Goal: Task Accomplishment & Management: Manage account settings

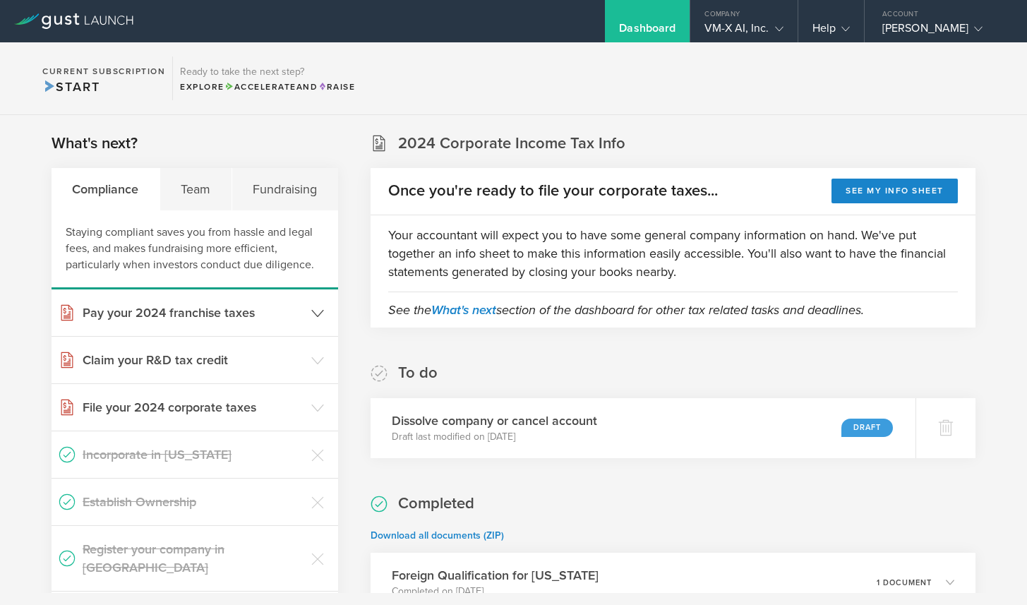
click at [292, 310] on h3 "Pay your 2024 franchise taxes" at bounding box center [194, 312] width 222 height 18
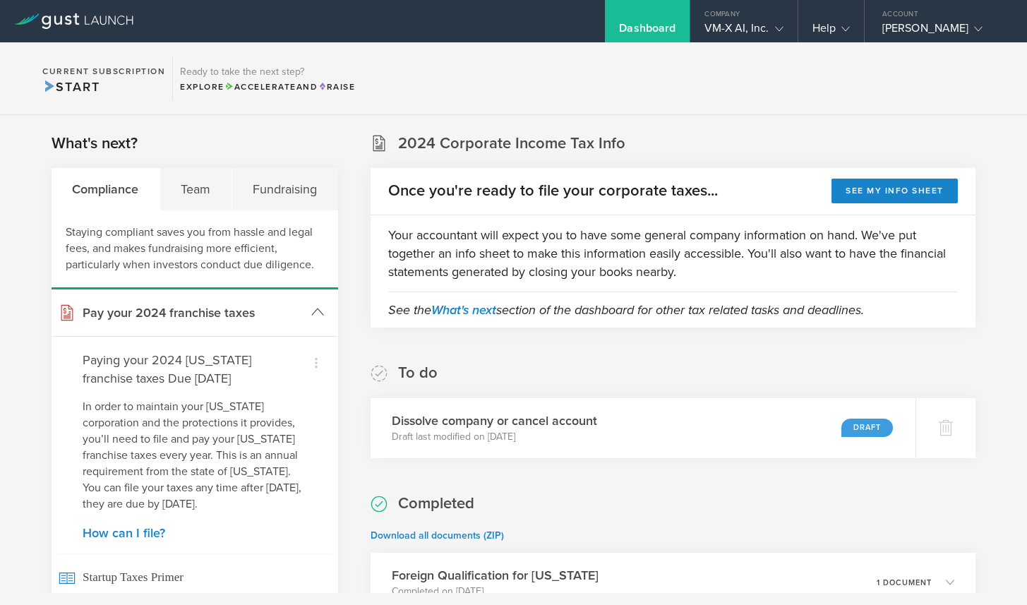
click at [292, 308] on h3 "Pay your 2024 franchise taxes" at bounding box center [194, 312] width 222 height 18
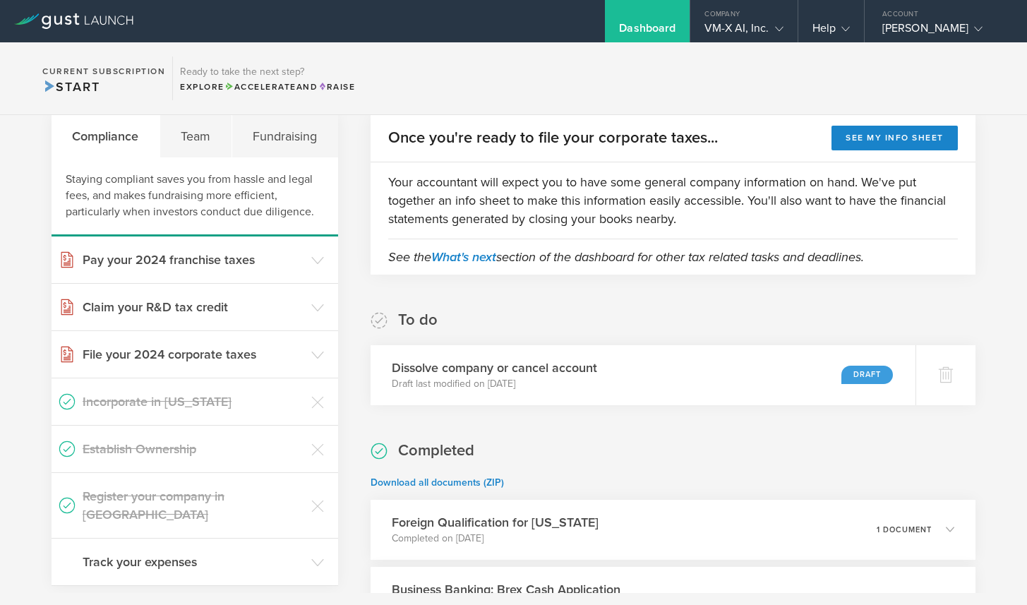
scroll to position [65, 0]
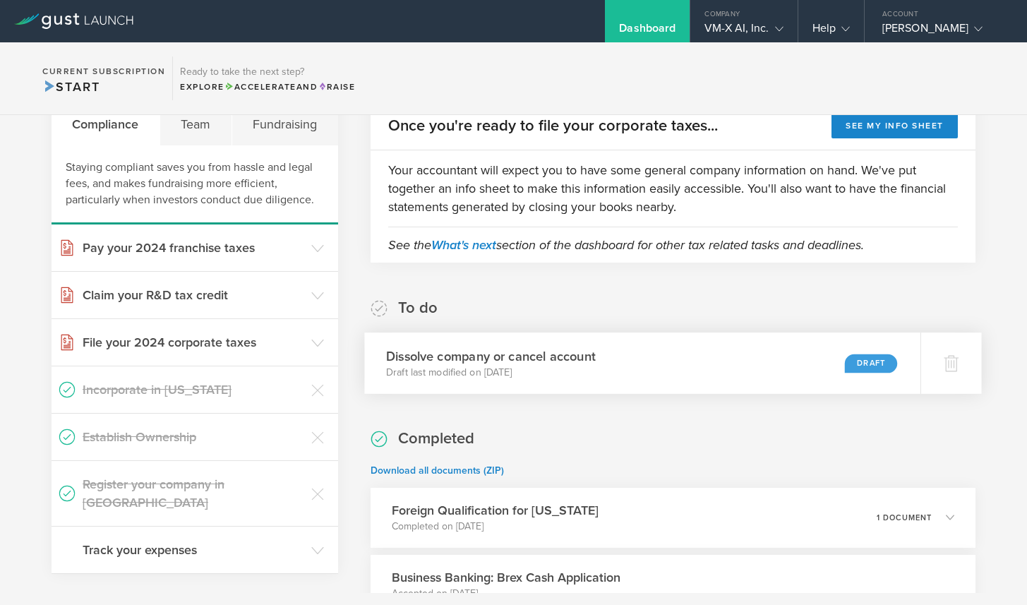
click at [448, 363] on h3 "Dissolve company or cancel account" at bounding box center [491, 355] width 210 height 19
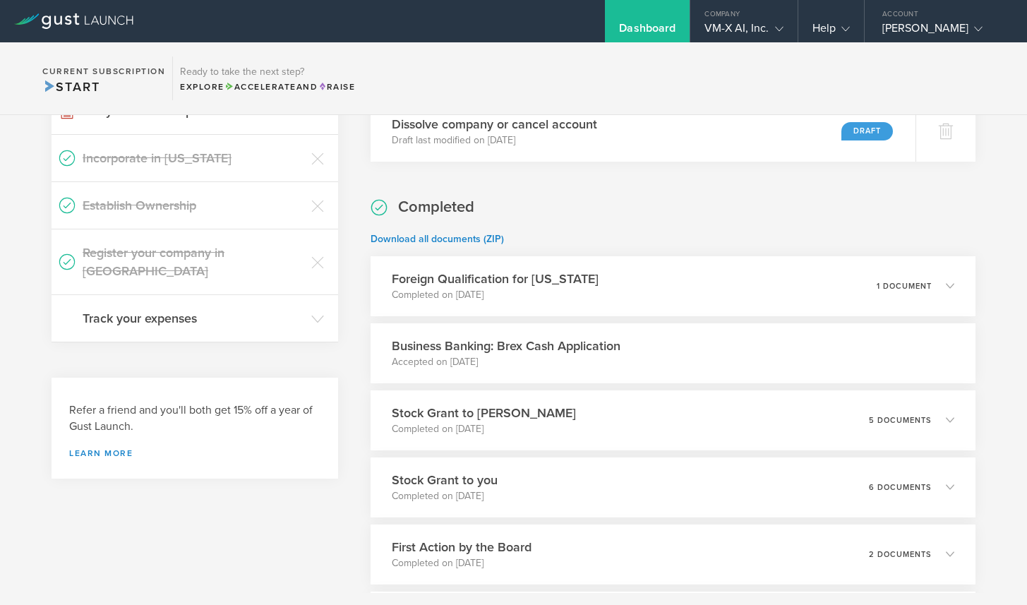
scroll to position [0, 0]
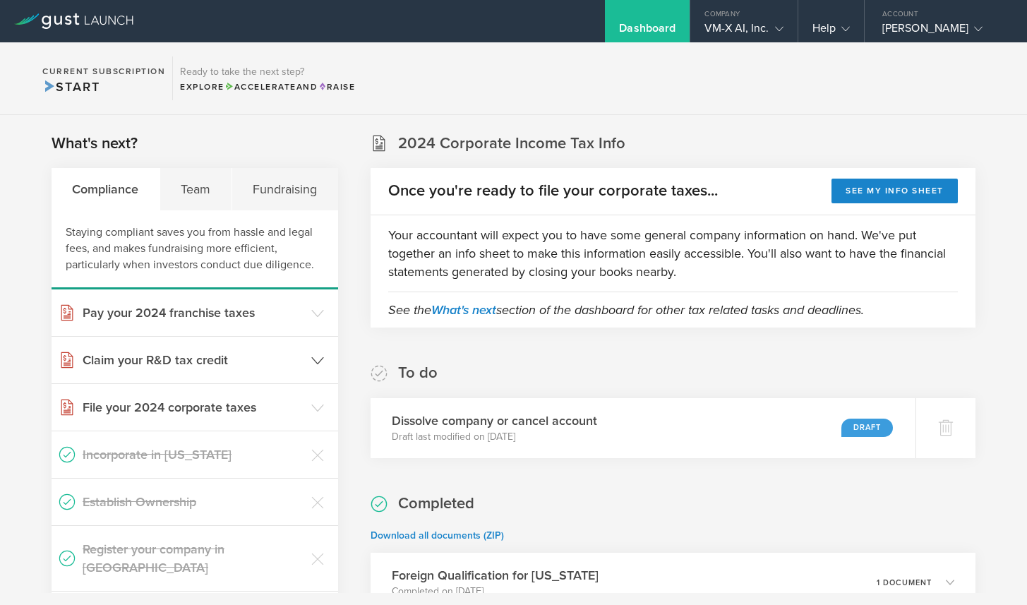
click at [311, 358] on icon at bounding box center [317, 360] width 13 height 13
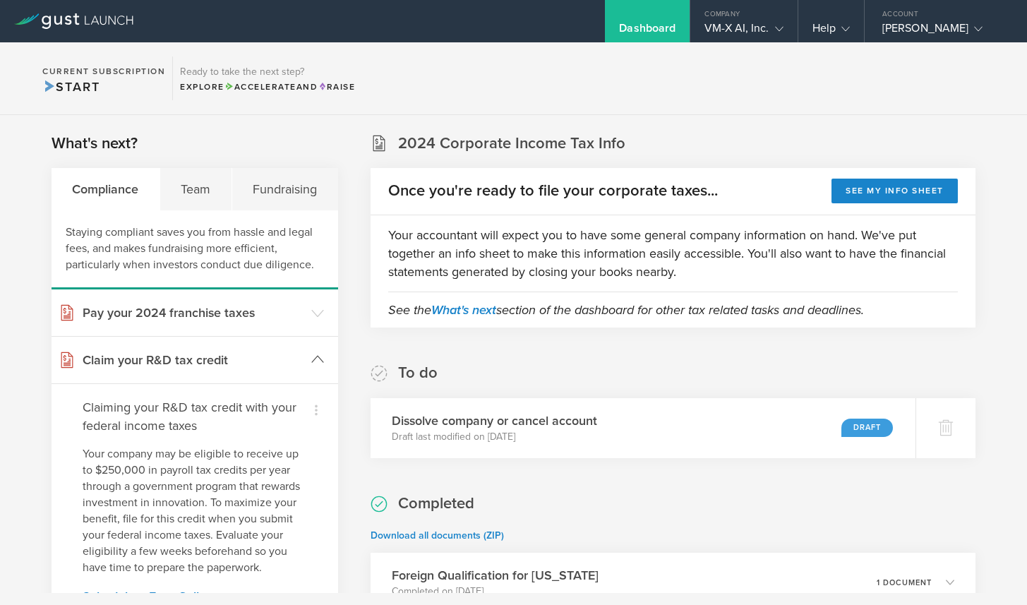
click at [311, 357] on icon at bounding box center [317, 359] width 13 height 13
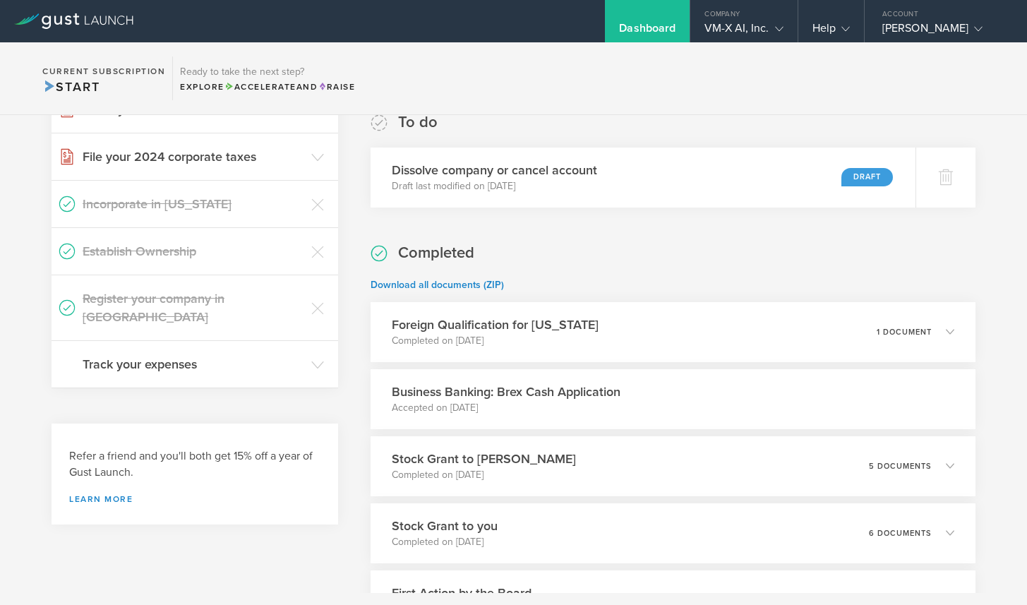
scroll to position [198, 0]
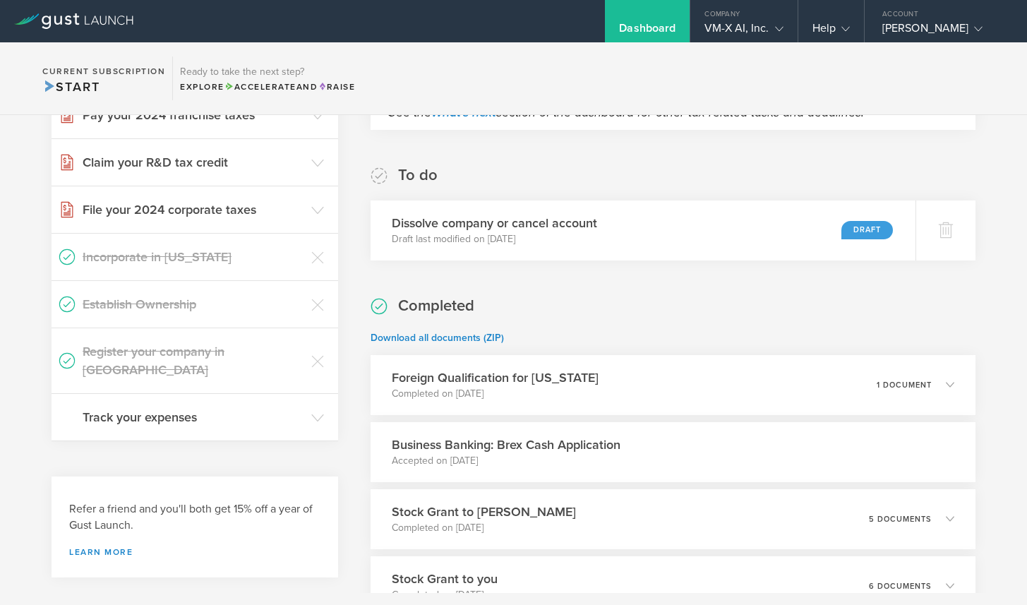
click at [519, 322] on div "Completed Download all documents (ZIP) Foreign Qualification for California Com…" at bounding box center [672, 556] width 605 height 521
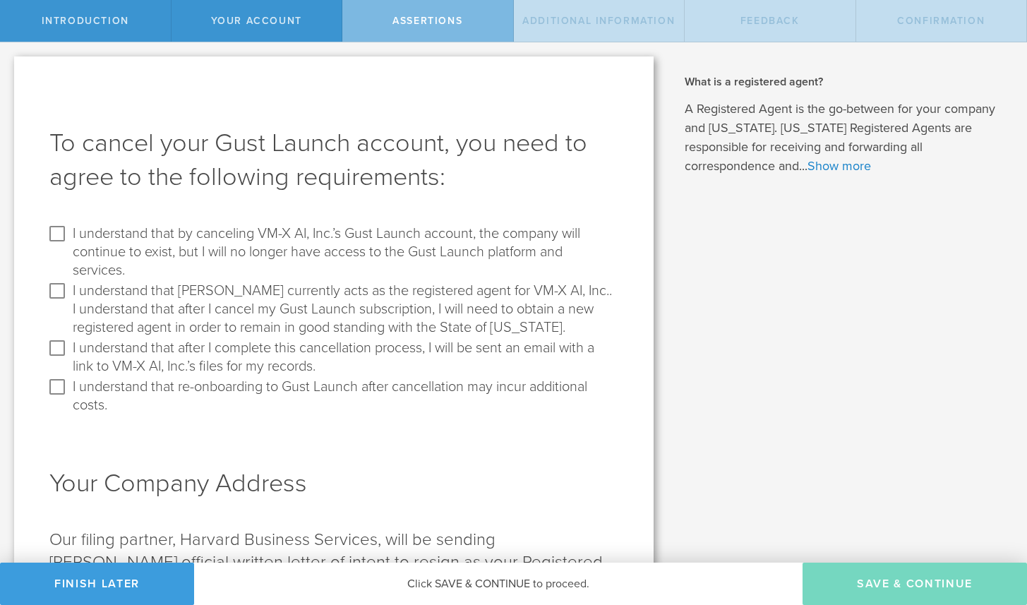
drag, startPoint x: 387, startPoint y: 394, endPoint x: 393, endPoint y: 387, distance: 9.5
